Goal: Book appointment/travel/reservation

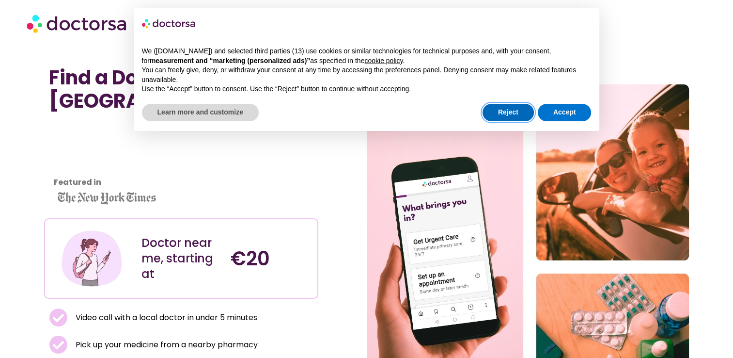
click at [493, 114] on button "Reject" at bounding box center [508, 112] width 51 height 17
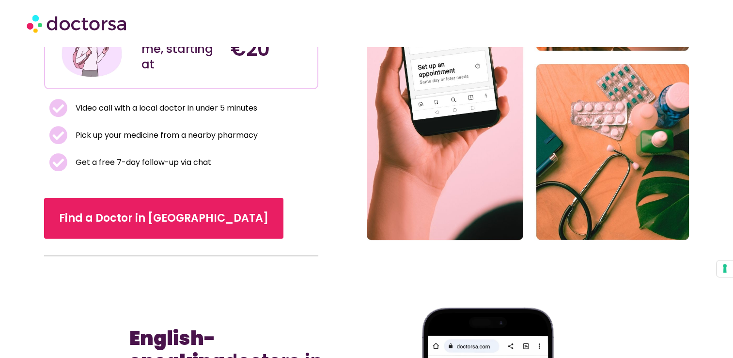
scroll to position [173, 0]
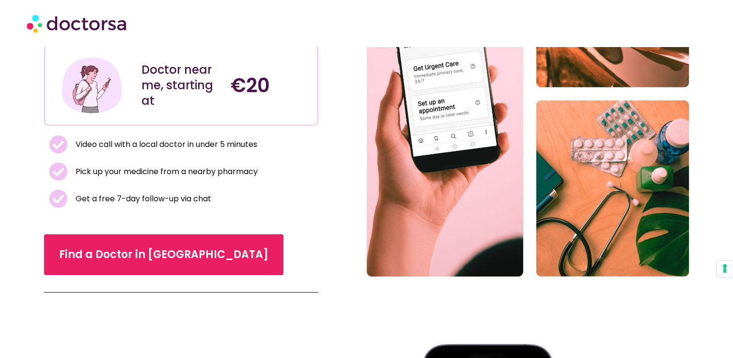
click at [95, 272] on div "Find a Doctor in [GEOGRAPHIC_DATA]" at bounding box center [181, 254] width 274 height 41
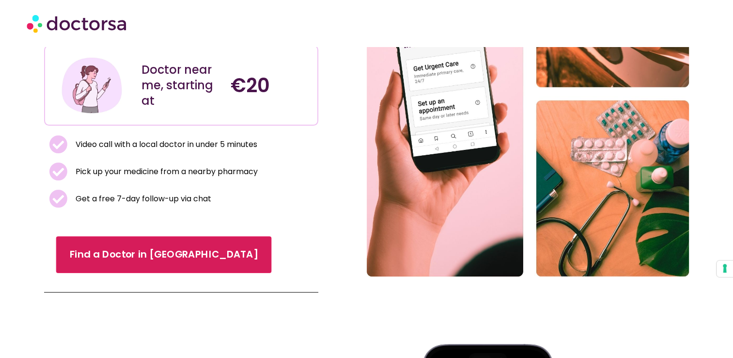
click at [118, 261] on link "Find a Doctor in [GEOGRAPHIC_DATA]" at bounding box center [164, 254] width 216 height 37
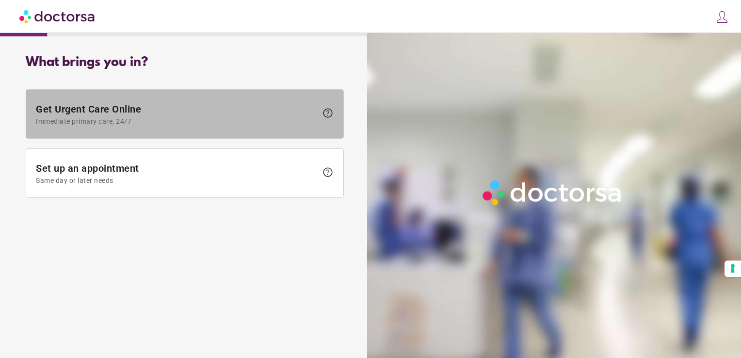
click at [180, 133] on span at bounding box center [184, 114] width 317 height 48
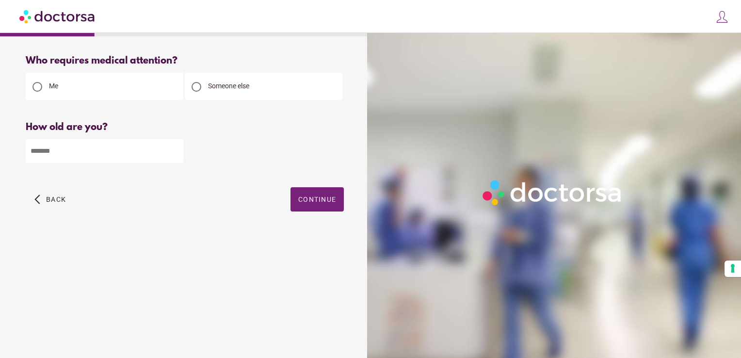
click at [95, 156] on input "number" at bounding box center [105, 151] width 158 height 24
type input "**"
click at [314, 199] on span "Continue" at bounding box center [317, 199] width 38 height 8
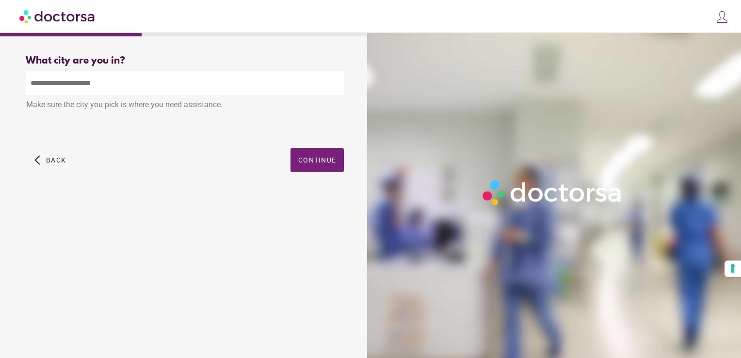
click at [221, 84] on input "text" at bounding box center [185, 83] width 318 height 24
click at [182, 183] on div "arrow_back_ios Back Continue" at bounding box center [185, 167] width 318 height 39
drag, startPoint x: 176, startPoint y: 183, endPoint x: 305, endPoint y: 197, distance: 129.7
click at [305, 197] on div "What city are you in? What city is the patient in? Make sure the city you pick …" at bounding box center [184, 125] width 349 height 154
click at [253, 90] on input "text" at bounding box center [185, 83] width 318 height 24
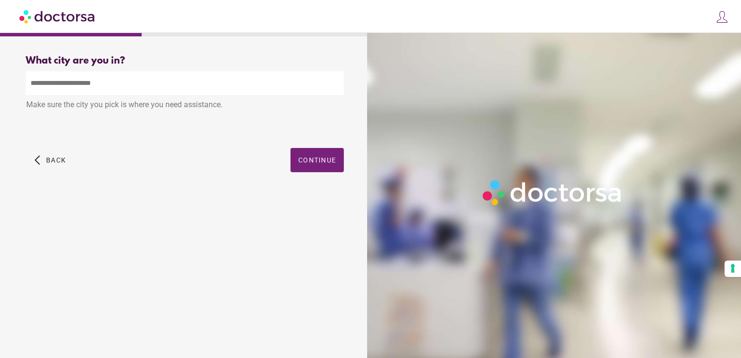
click at [80, 166] on div "arrow_back_ios Back Continue" at bounding box center [185, 167] width 318 height 39
click at [49, 86] on input "text" at bounding box center [185, 83] width 318 height 24
click at [48, 179] on div "arrow_back_ios Back Continue" at bounding box center [185, 167] width 318 height 39
click at [57, 85] on input "text" at bounding box center [185, 83] width 318 height 24
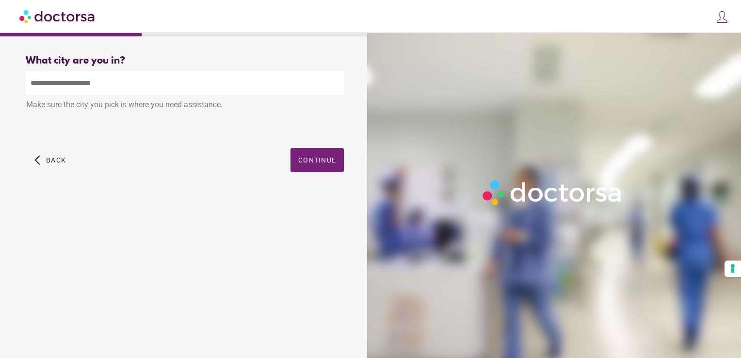
click at [145, 80] on input "text" at bounding box center [185, 83] width 318 height 24
type input "*"
click at [86, 90] on input "text" at bounding box center [185, 83] width 318 height 24
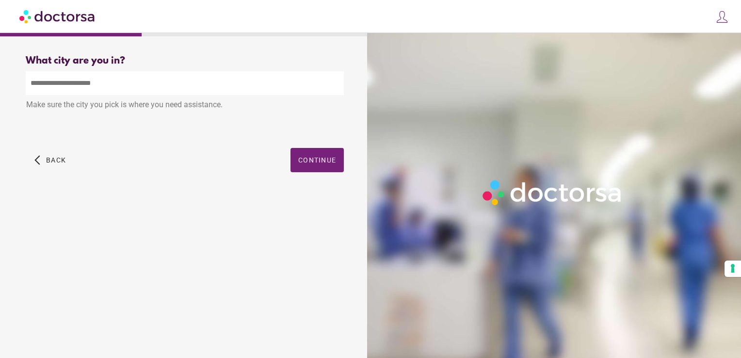
click at [27, 75] on input "text" at bounding box center [185, 83] width 318 height 24
click at [29, 81] on input "text" at bounding box center [185, 83] width 318 height 24
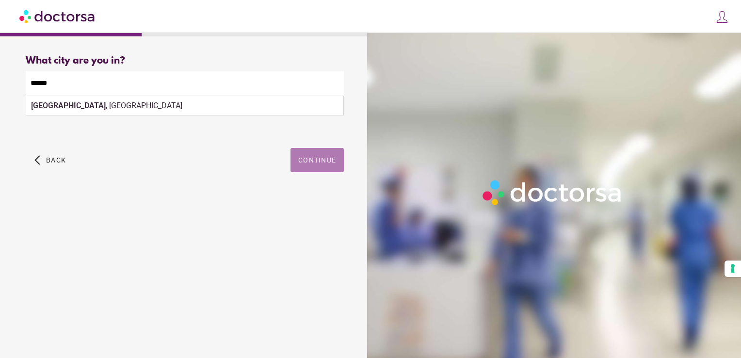
click at [297, 155] on span "button" at bounding box center [316, 160] width 53 height 24
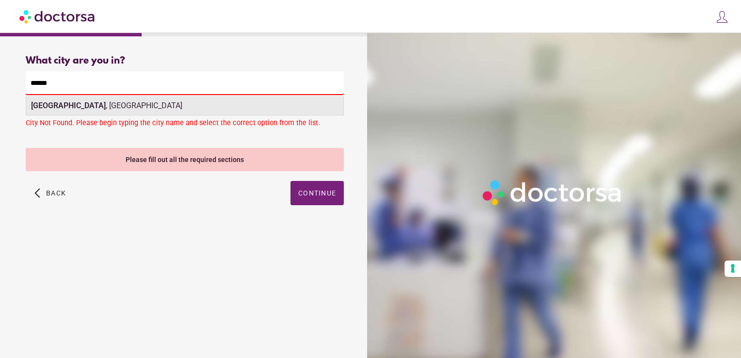
click at [174, 100] on div "Szeged , Hungary" at bounding box center [184, 105] width 317 height 19
type input "**********"
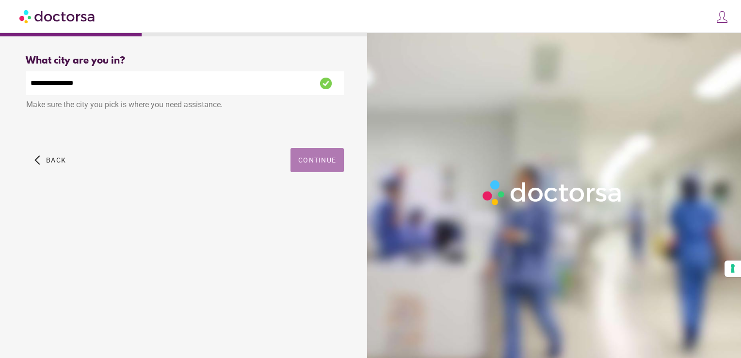
click at [296, 163] on span "button" at bounding box center [316, 160] width 53 height 24
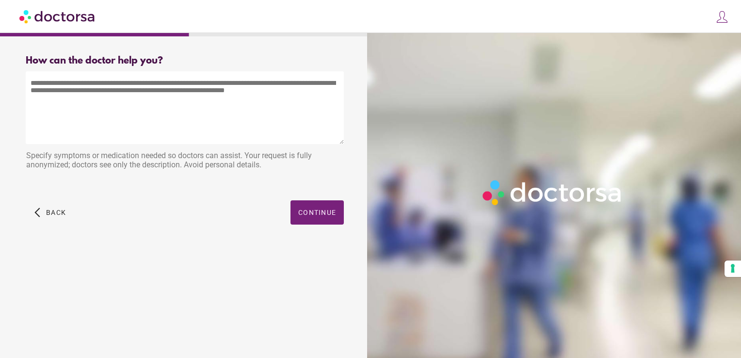
click at [163, 86] on textarea at bounding box center [185, 107] width 318 height 73
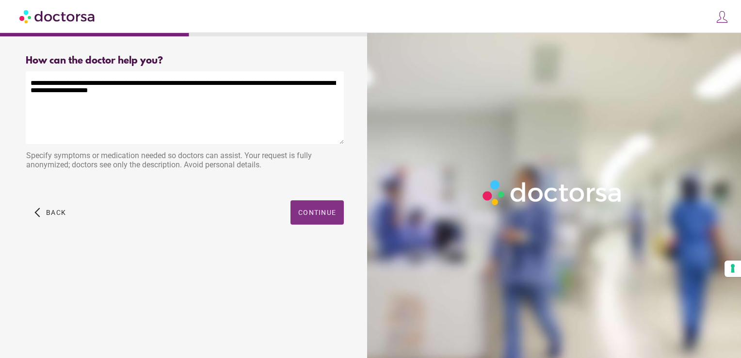
type textarea "**********"
click at [312, 213] on span "Continue" at bounding box center [317, 212] width 38 height 8
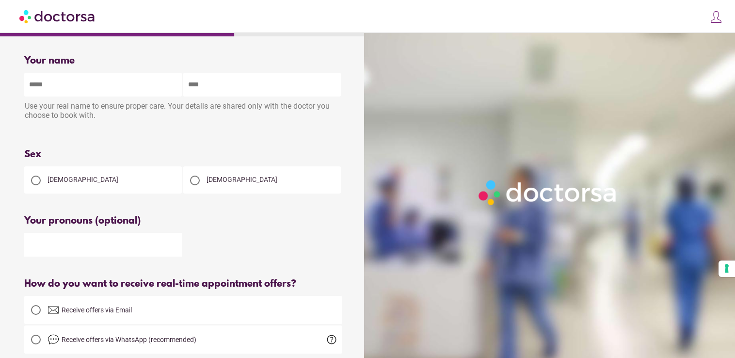
click at [118, 83] on input "text" at bounding box center [103, 85] width 158 height 24
type input "********"
click at [214, 89] on input "text" at bounding box center [262, 85] width 158 height 24
type input "******"
click at [35, 183] on div at bounding box center [36, 180] width 10 height 10
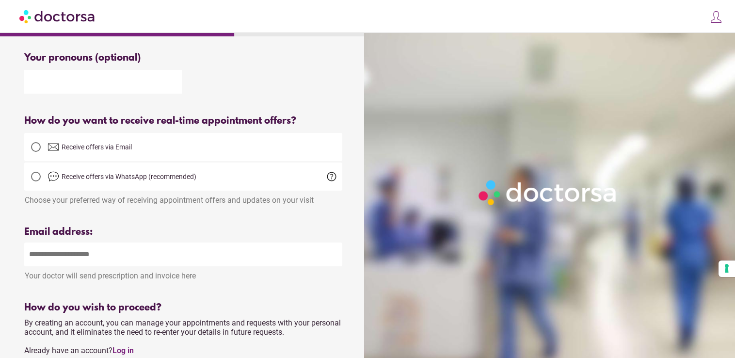
scroll to position [165, 0]
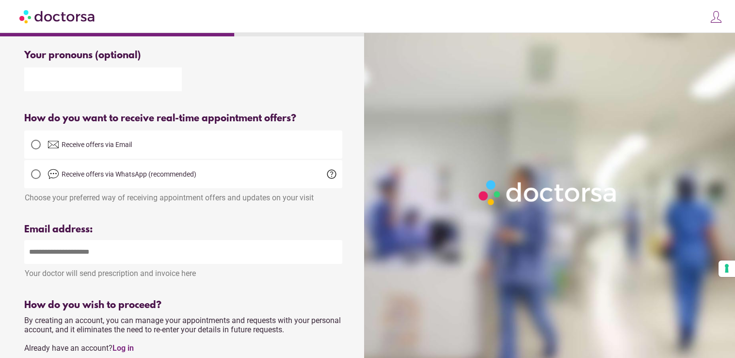
click at [196, 261] on input "email" at bounding box center [183, 252] width 318 height 24
type input "**********"
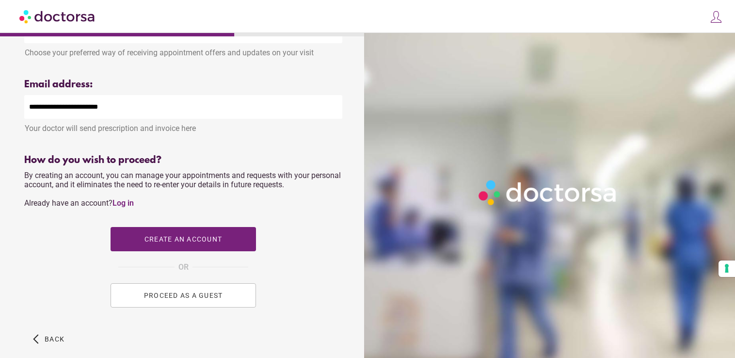
scroll to position [332, 0]
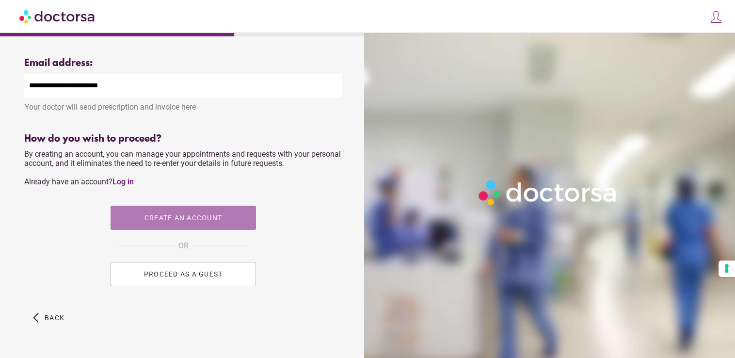
click at [186, 229] on span "button" at bounding box center [183, 218] width 145 height 24
type input "**********"
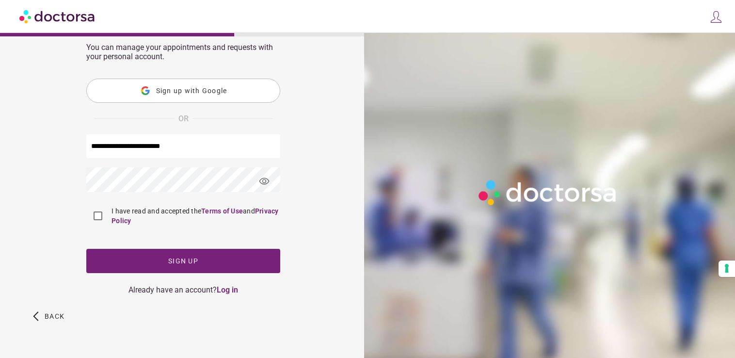
scroll to position [0, 0]
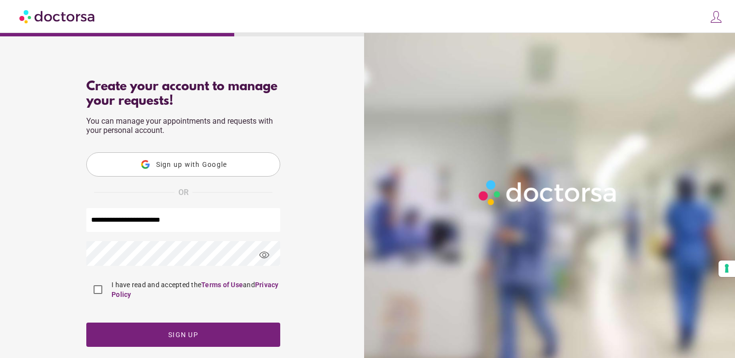
click at [181, 170] on button "Sign up with Google" at bounding box center [183, 164] width 194 height 24
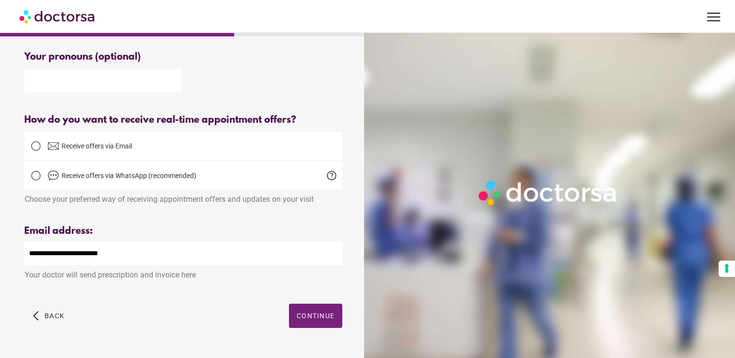
scroll to position [192, 0]
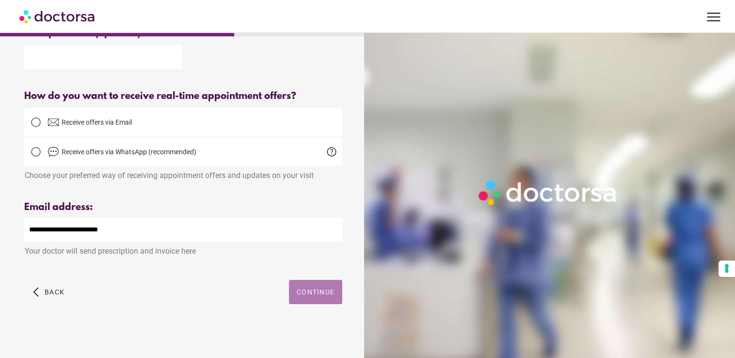
click at [307, 298] on span "button" at bounding box center [315, 292] width 53 height 24
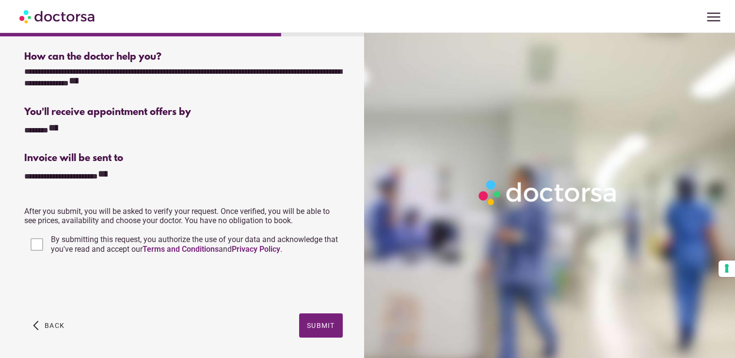
scroll to position [184, 0]
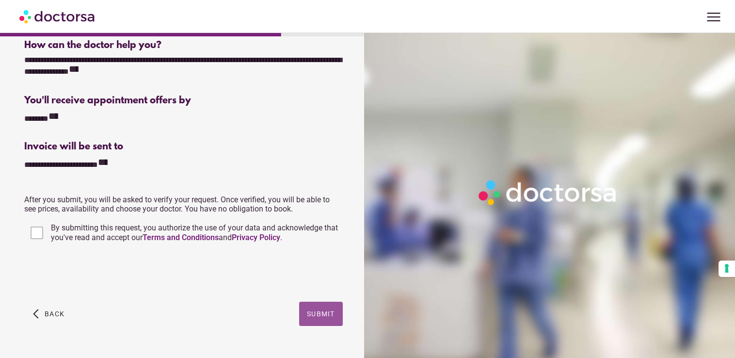
click at [317, 310] on span "button" at bounding box center [321, 313] width 44 height 24
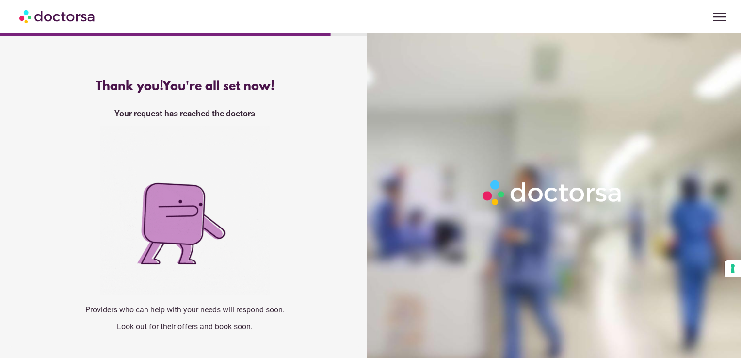
click at [740, 162] on html "OK Choose a time range First Available Clear menu Thandiwe Sakala close OR" at bounding box center [370, 179] width 741 height 358
